Goal: Navigation & Orientation: Find specific page/section

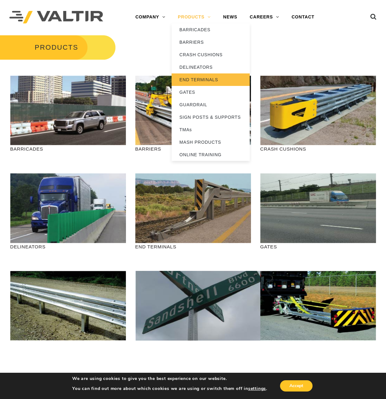
click at [201, 81] on link "END TERMINALS" at bounding box center [211, 79] width 78 height 12
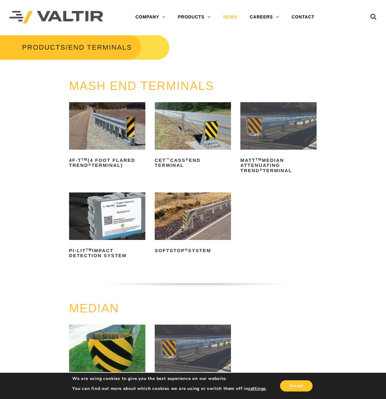
click at [229, 19] on link "NEWS" at bounding box center [230, 17] width 27 height 12
